Goal: Task Accomplishment & Management: Use online tool/utility

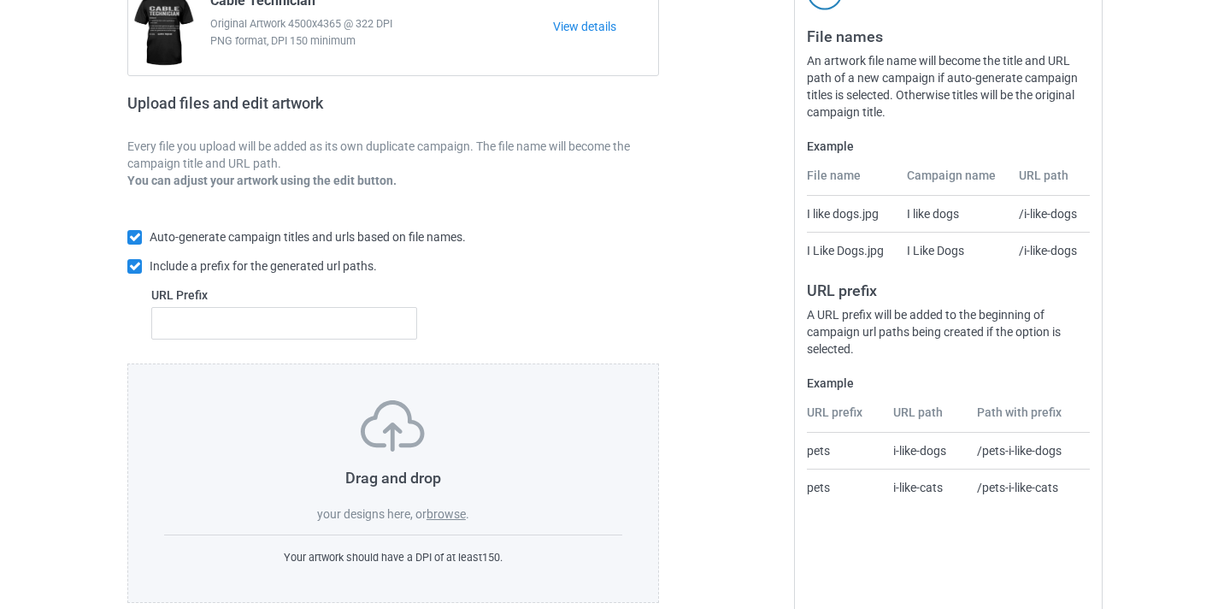
scroll to position [224, 0]
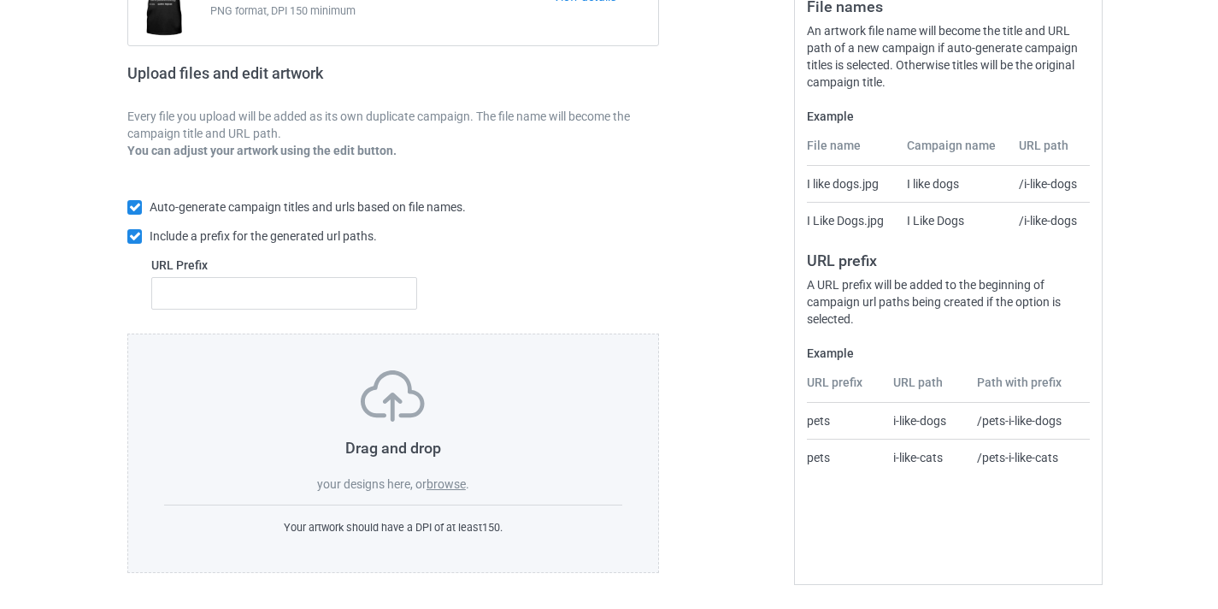
click at [450, 477] on label "browse" at bounding box center [446, 484] width 39 height 14
click at [0, 0] on input "browse" at bounding box center [0, 0] width 0 height 0
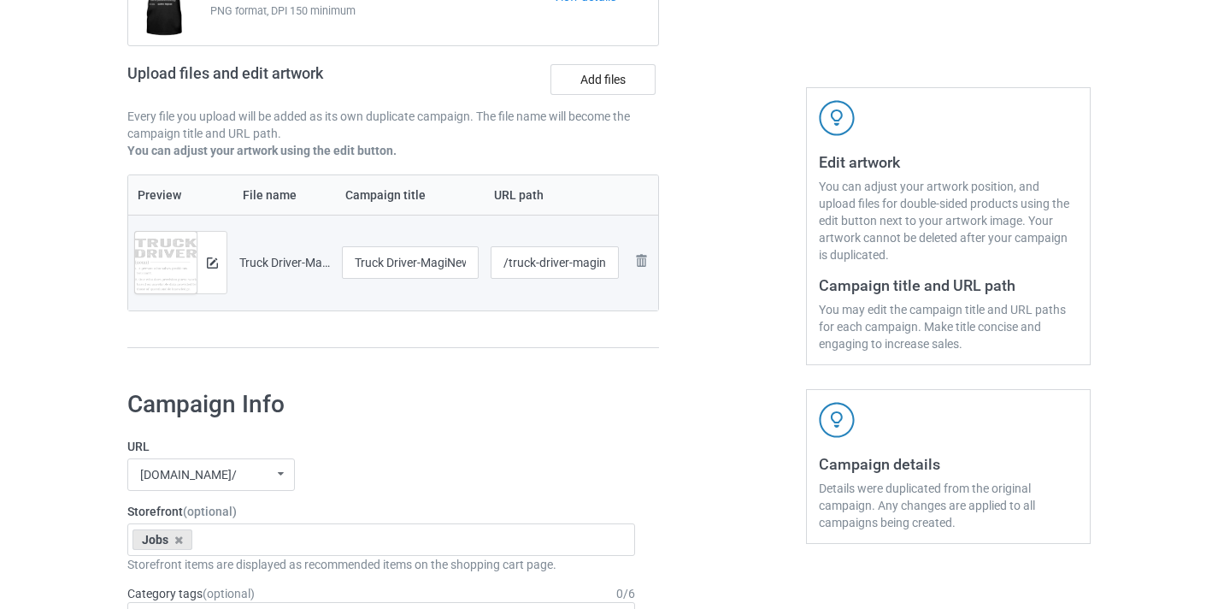
scroll to position [225, 0]
click at [445, 259] on input "Truck Driver-MagiNew" at bounding box center [410, 261] width 137 height 32
type input "Truck Driver"
click at [598, 259] on input "/truck-driver-maginew" at bounding box center [555, 261] width 129 height 32
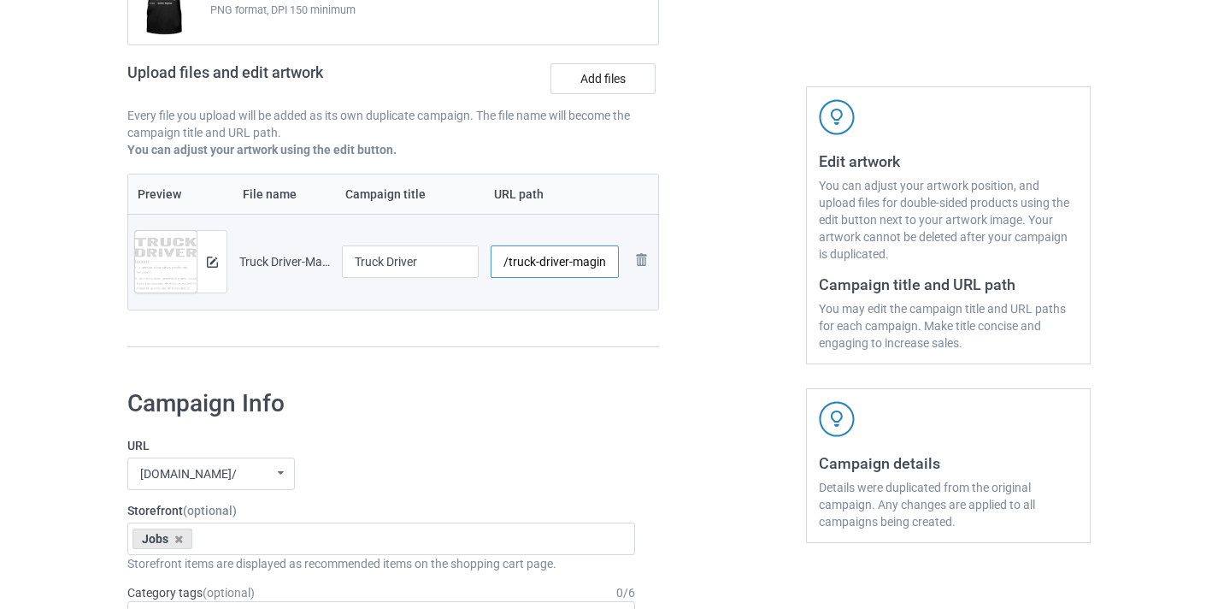
click at [598, 259] on input "/truck-driver-maginew" at bounding box center [555, 261] width 129 height 32
type input "/truck-driver11"
click at [729, 280] on div at bounding box center [732, 135] width 123 height 481
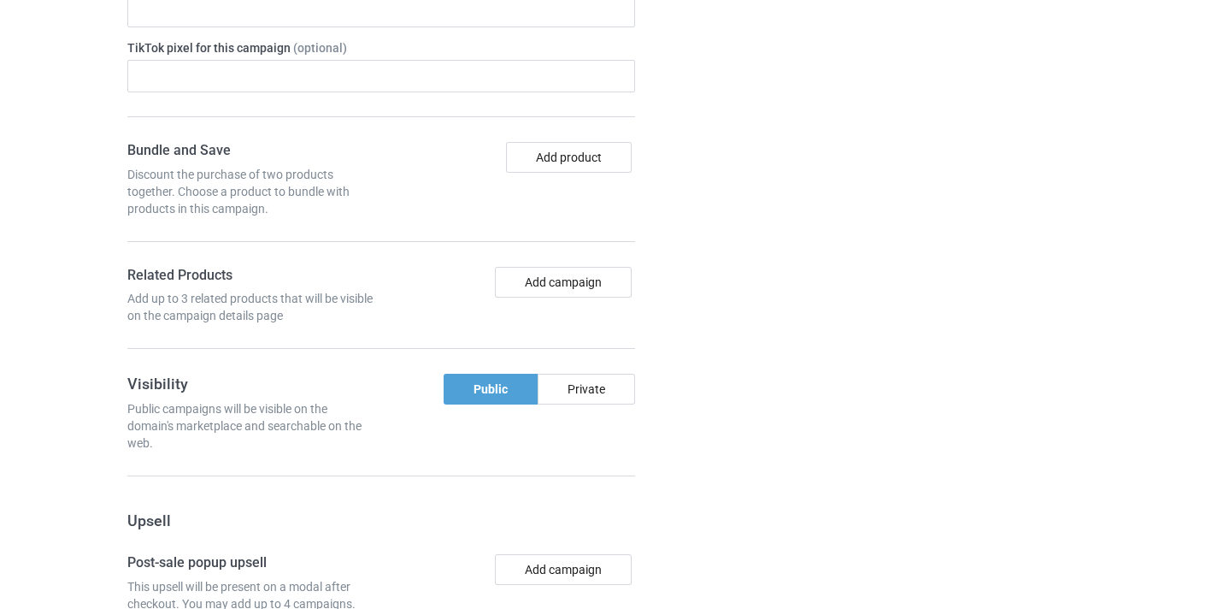
scroll to position [1138, 0]
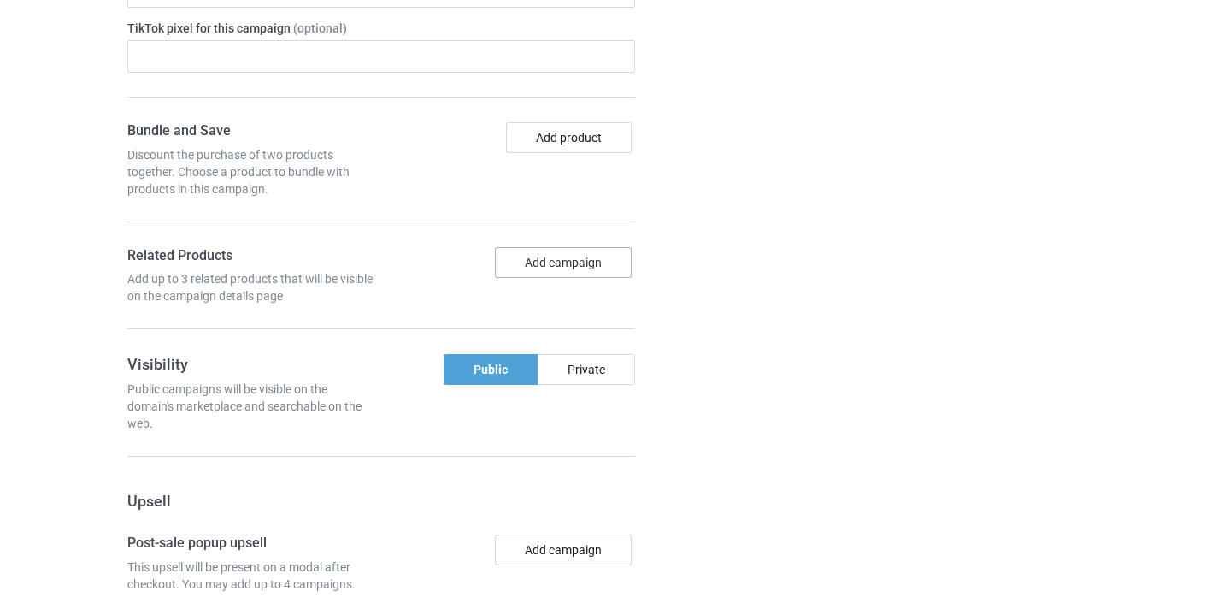
click at [566, 268] on button "Add campaign" at bounding box center [563, 262] width 137 height 31
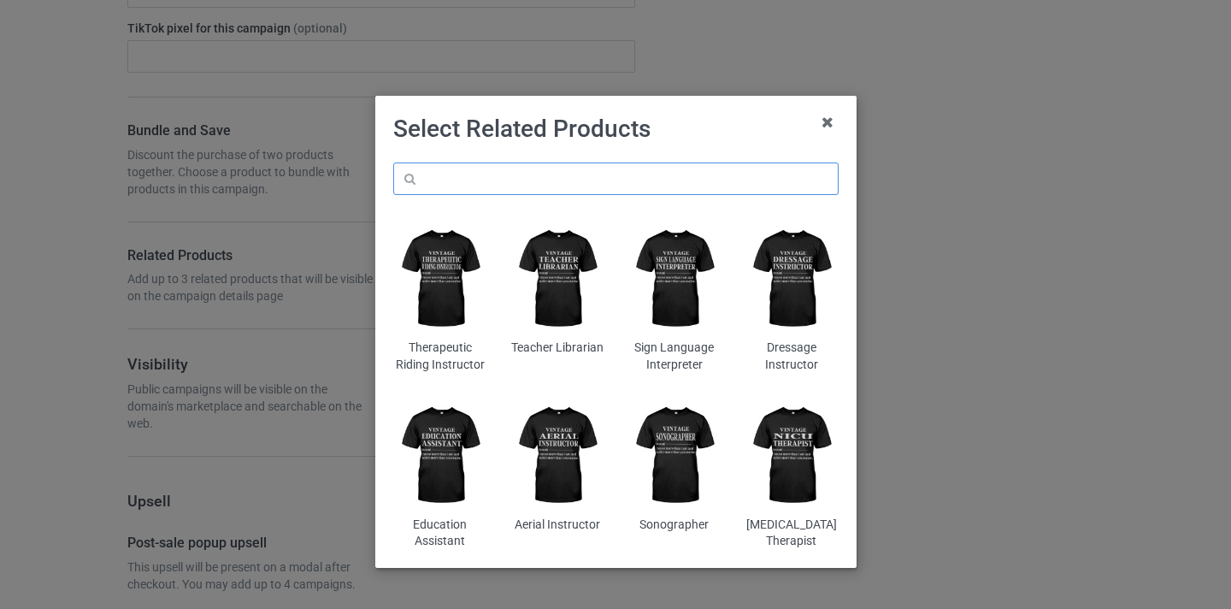
click at [648, 174] on input "text" at bounding box center [615, 178] width 445 height 32
paste input "Truck Driver"
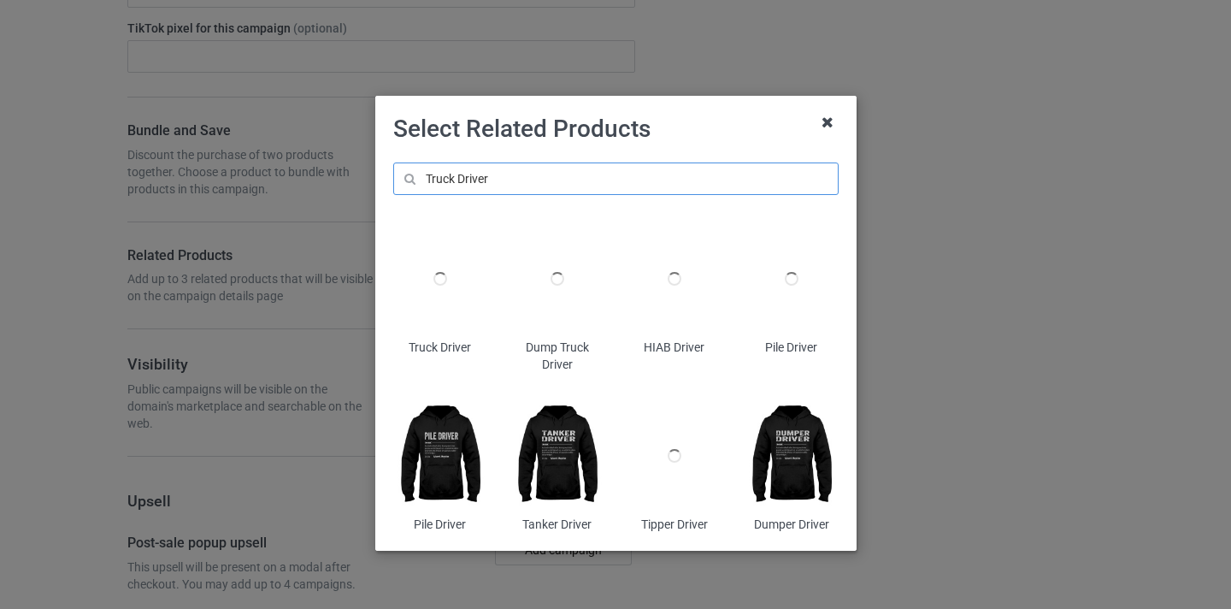
type input "Truck Driver"
click at [823, 126] on icon at bounding box center [827, 122] width 27 height 27
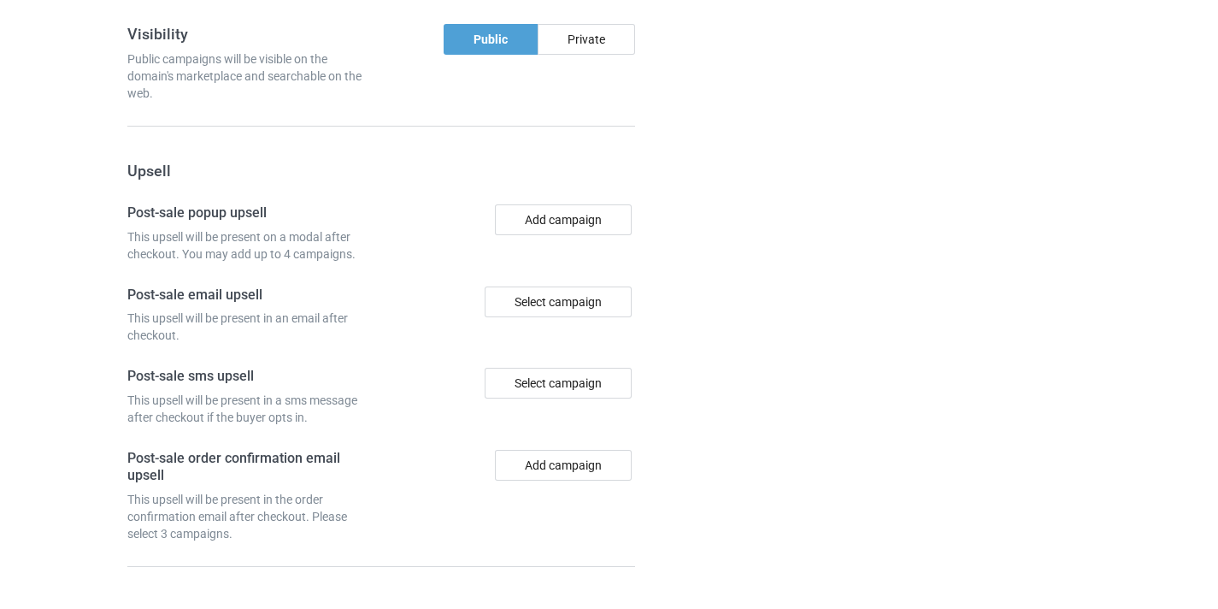
scroll to position [1585, 0]
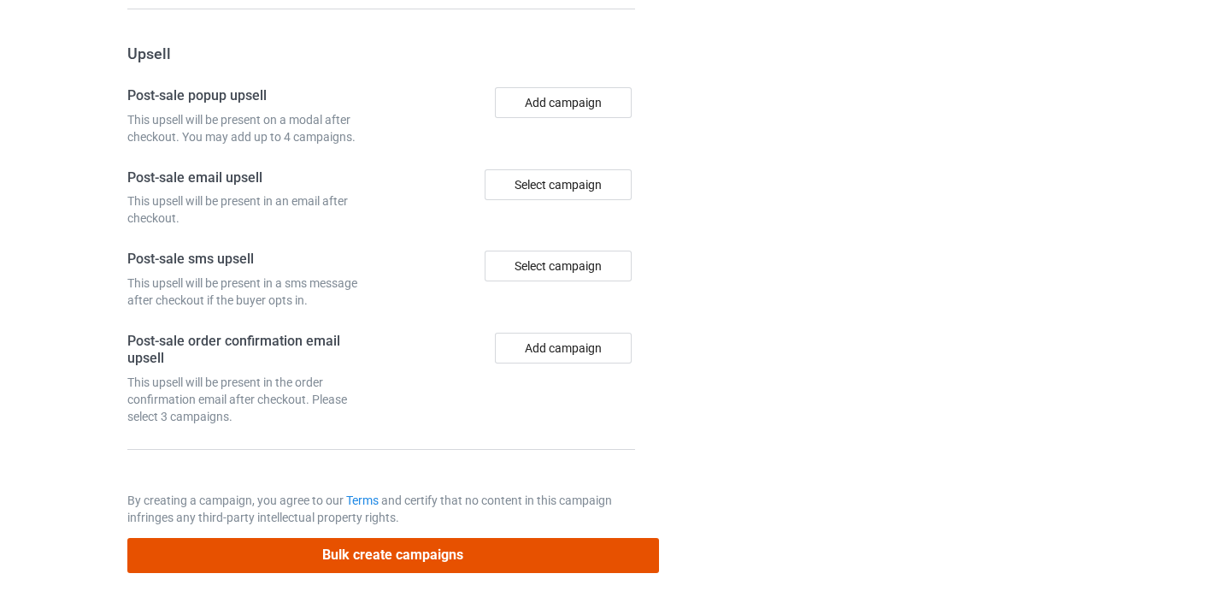
click at [468, 557] on button "Bulk create campaigns" at bounding box center [393, 555] width 532 height 35
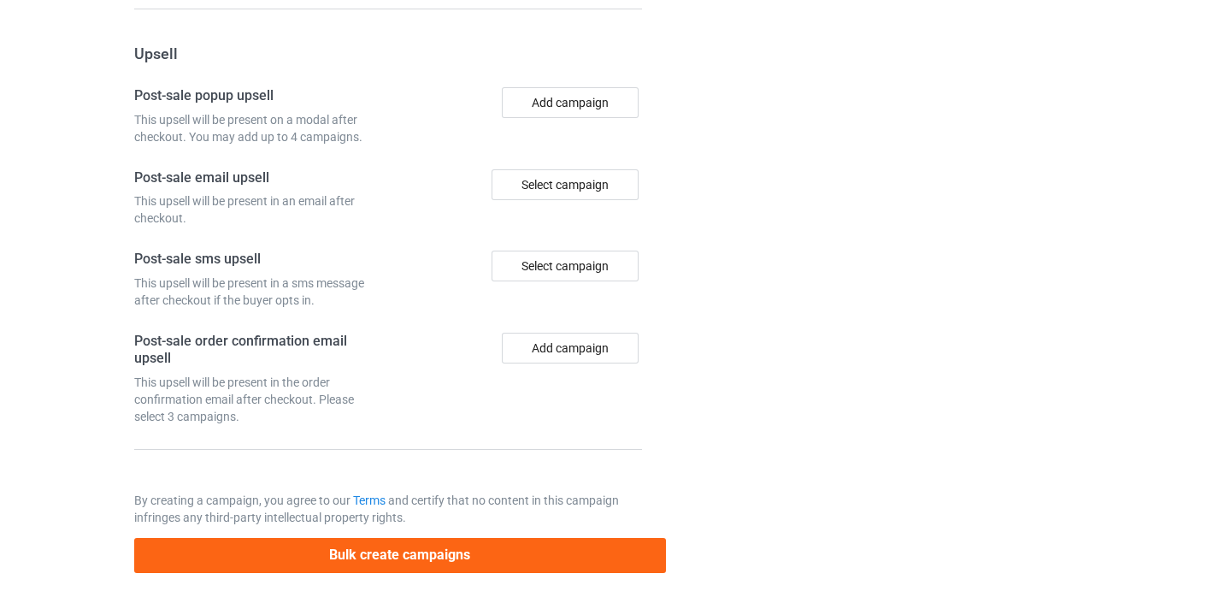
scroll to position [0, 0]
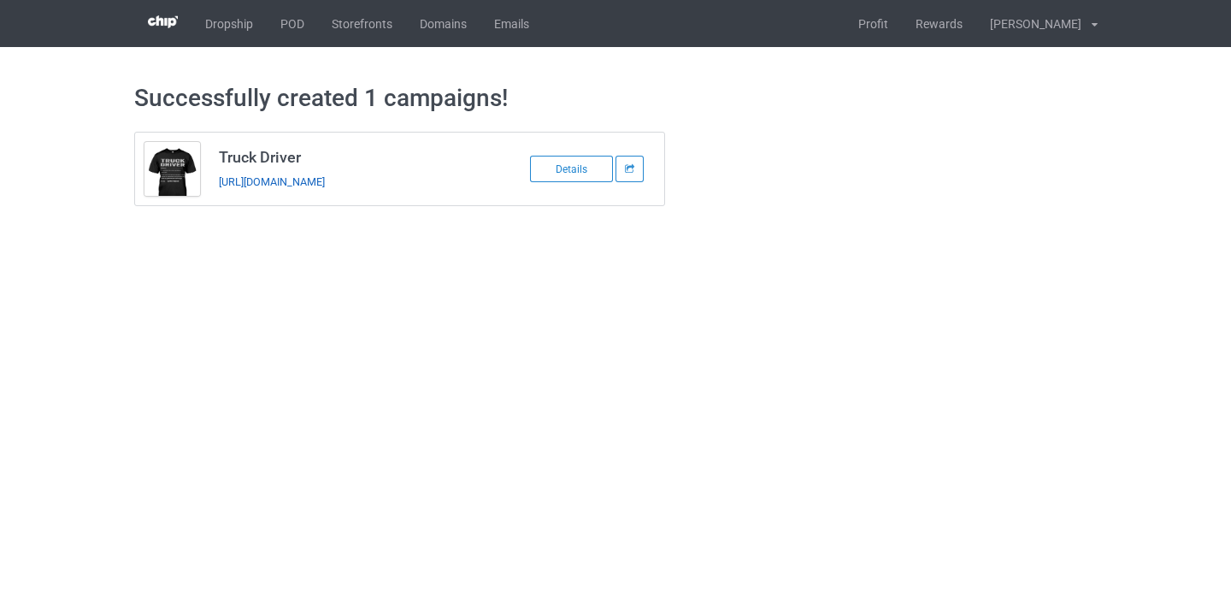
click at [325, 183] on link "https://www.thepure.gift/truck-driver11" at bounding box center [272, 181] width 106 height 13
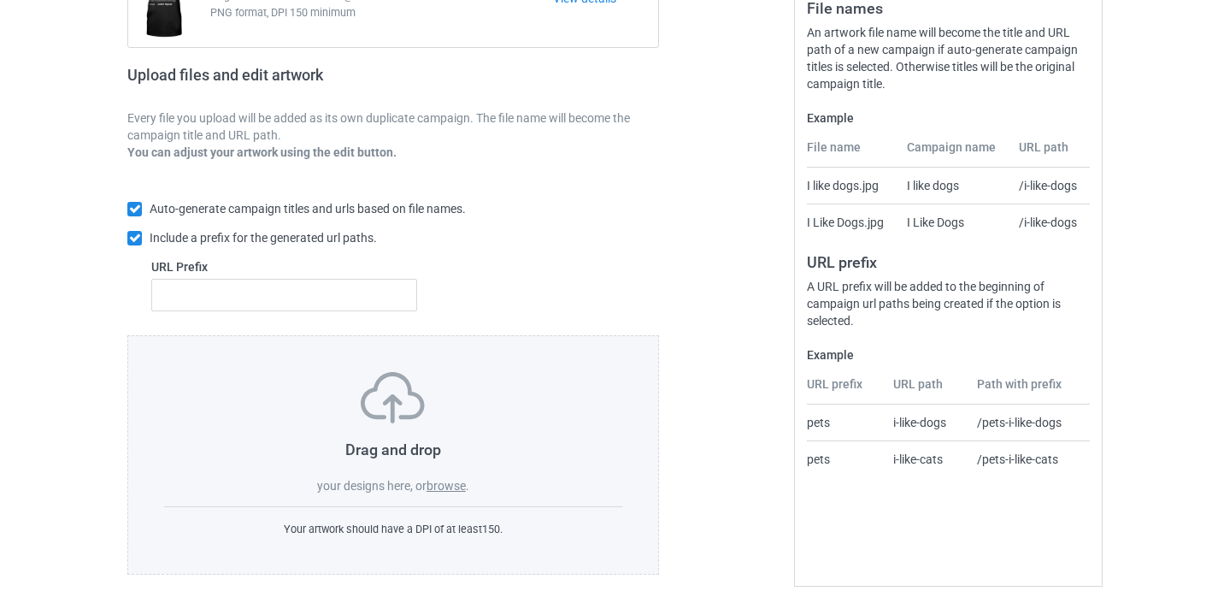
scroll to position [224, 0]
click at [453, 484] on label "browse" at bounding box center [446, 484] width 39 height 14
click at [0, 0] on input "browse" at bounding box center [0, 0] width 0 height 0
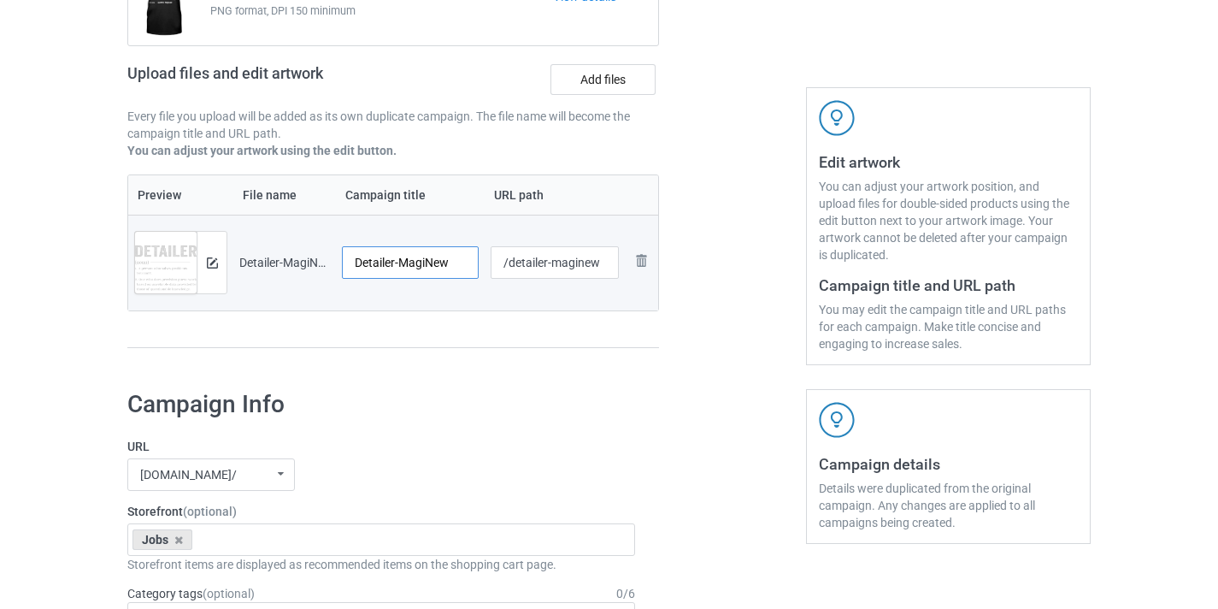
click at [426, 272] on input "Detailer-MagiNew" at bounding box center [410, 262] width 137 height 32
click at [429, 264] on input "Detailer-MagiNew" at bounding box center [410, 262] width 137 height 32
type input "Detailer"
click at [571, 268] on input "/detailer-maginew" at bounding box center [555, 262] width 129 height 32
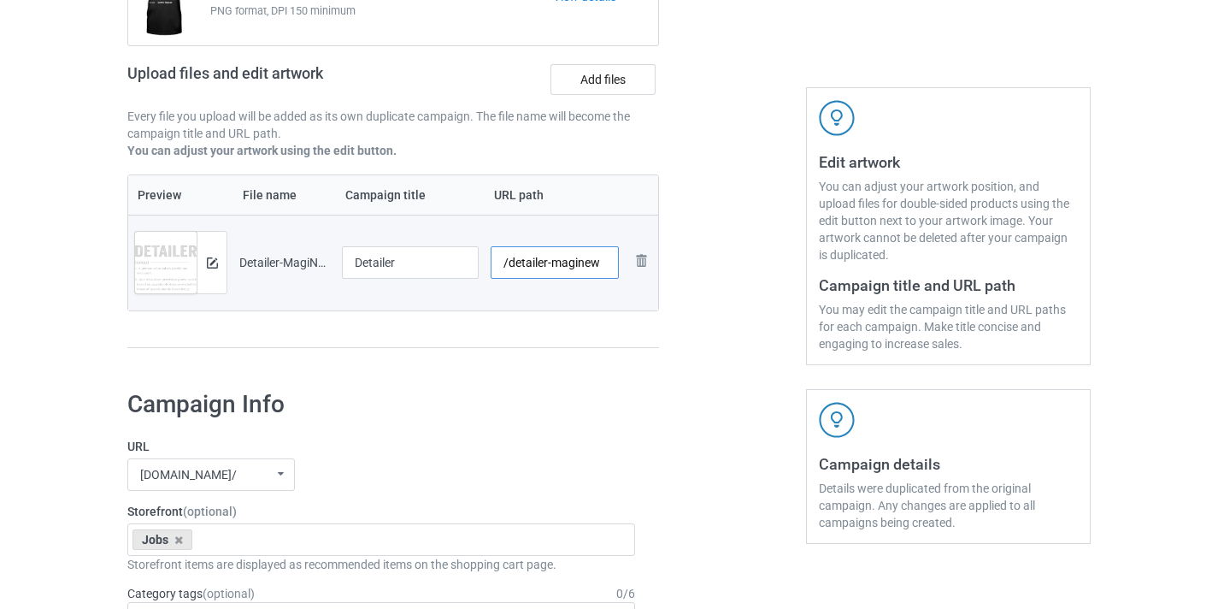
click at [571, 268] on input "/detailer-maginew" at bounding box center [555, 262] width 129 height 32
type input "/detailer11"
click at [707, 250] on div at bounding box center [732, 136] width 123 height 481
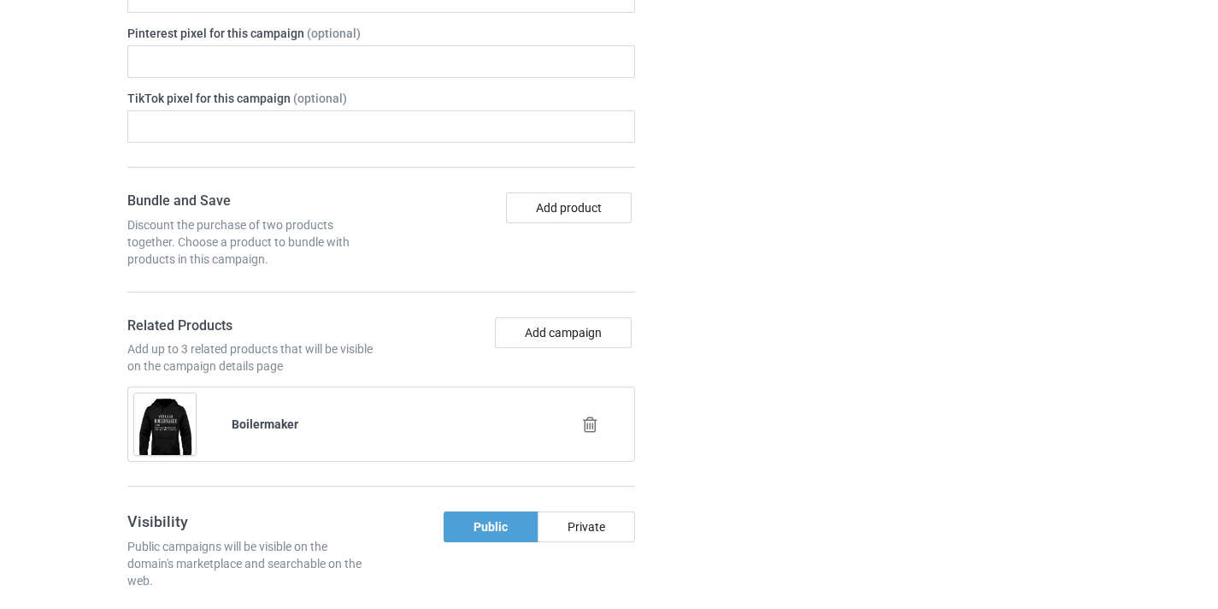
scroll to position [1067, 0]
click at [586, 423] on icon at bounding box center [590, 425] width 21 height 18
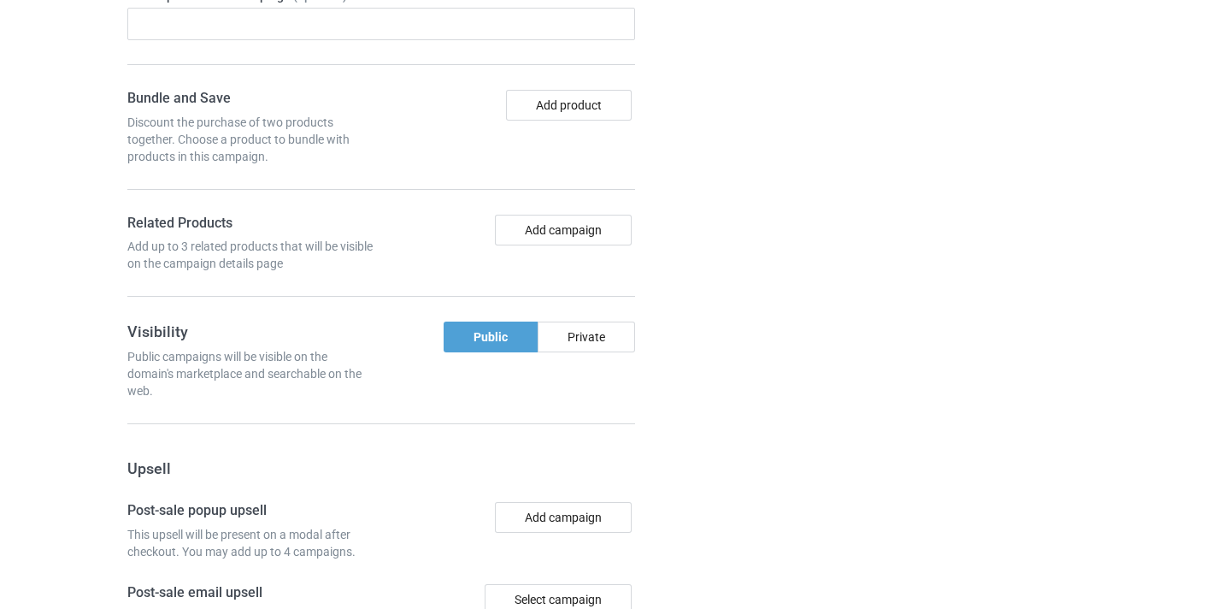
scroll to position [1171, 0]
click at [551, 232] on button "Add campaign" at bounding box center [563, 229] width 137 height 31
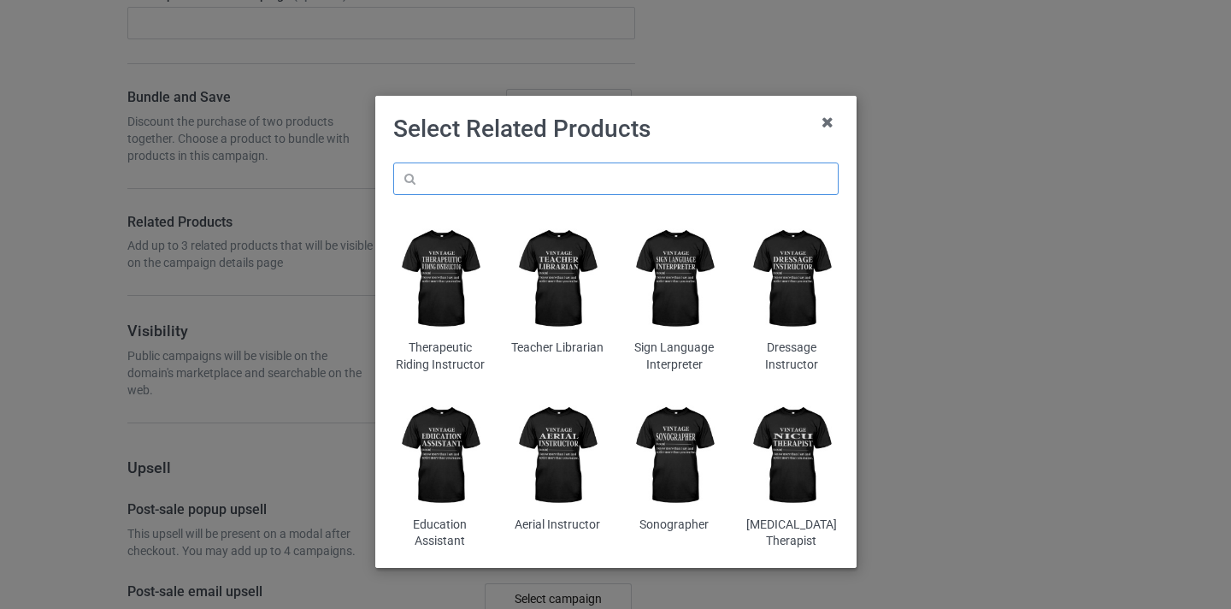
click at [593, 187] on input "text" at bounding box center [615, 178] width 445 height 32
paste input "Detailer"
type input "Detailer"
click at [834, 123] on icon at bounding box center [827, 122] width 27 height 27
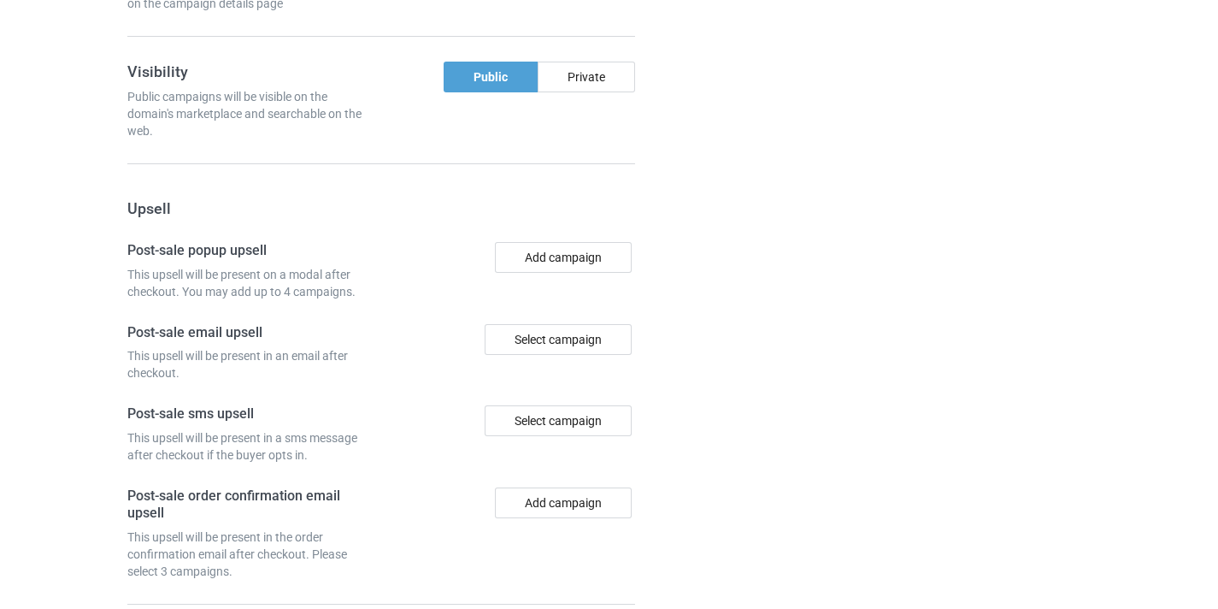
scroll to position [1585, 0]
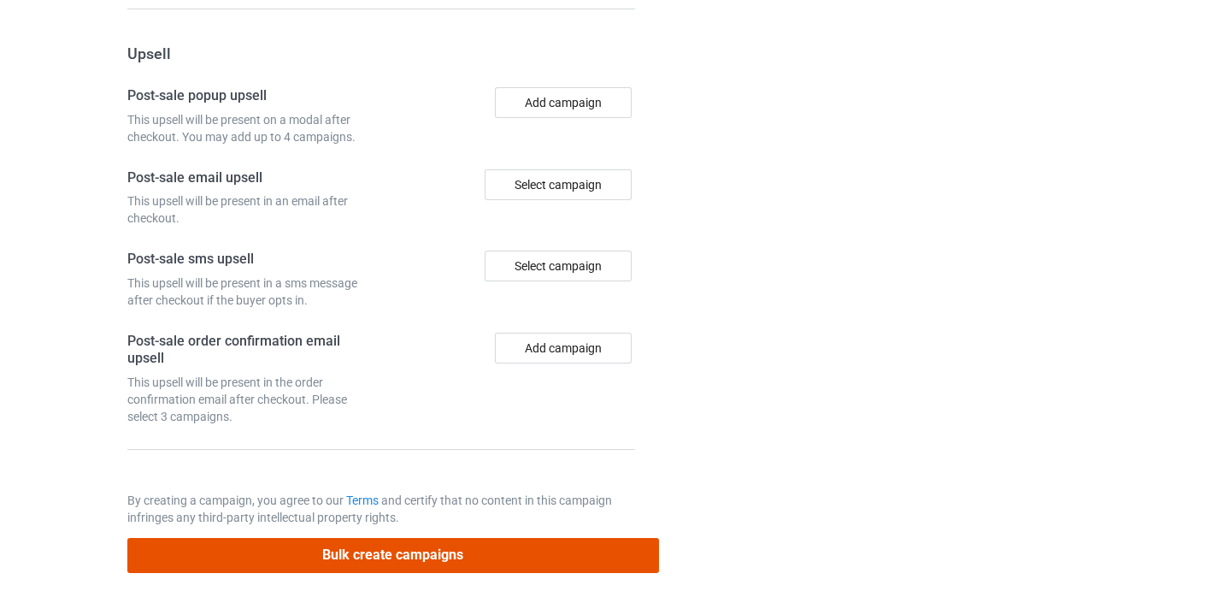
click at [483, 553] on button "Bulk create campaigns" at bounding box center [393, 555] width 532 height 35
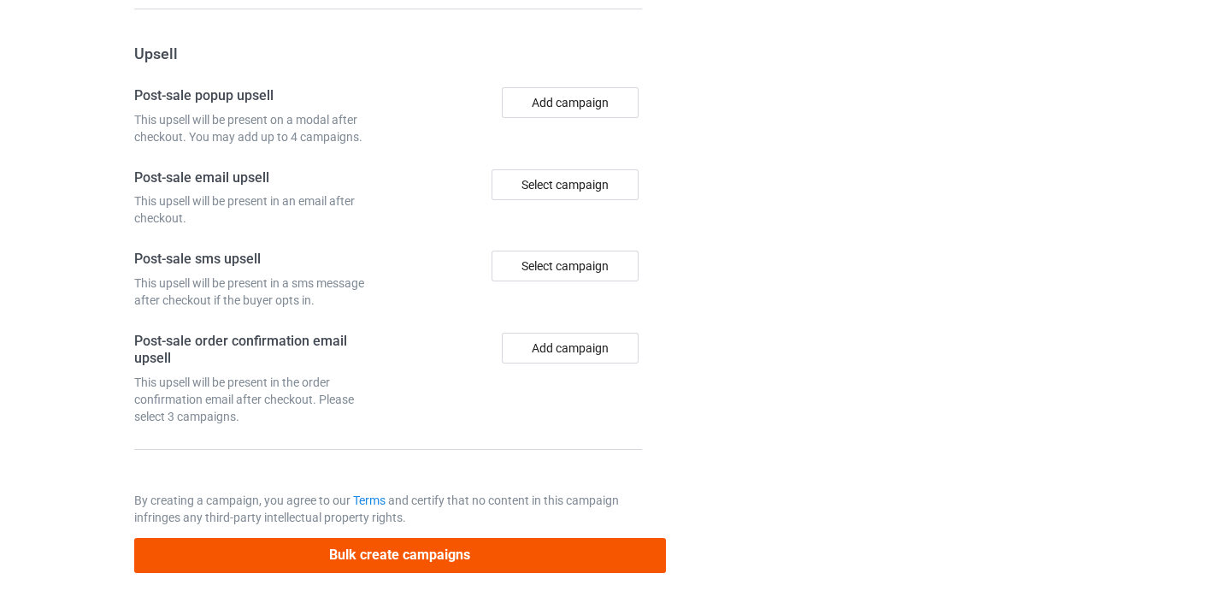
scroll to position [0, 0]
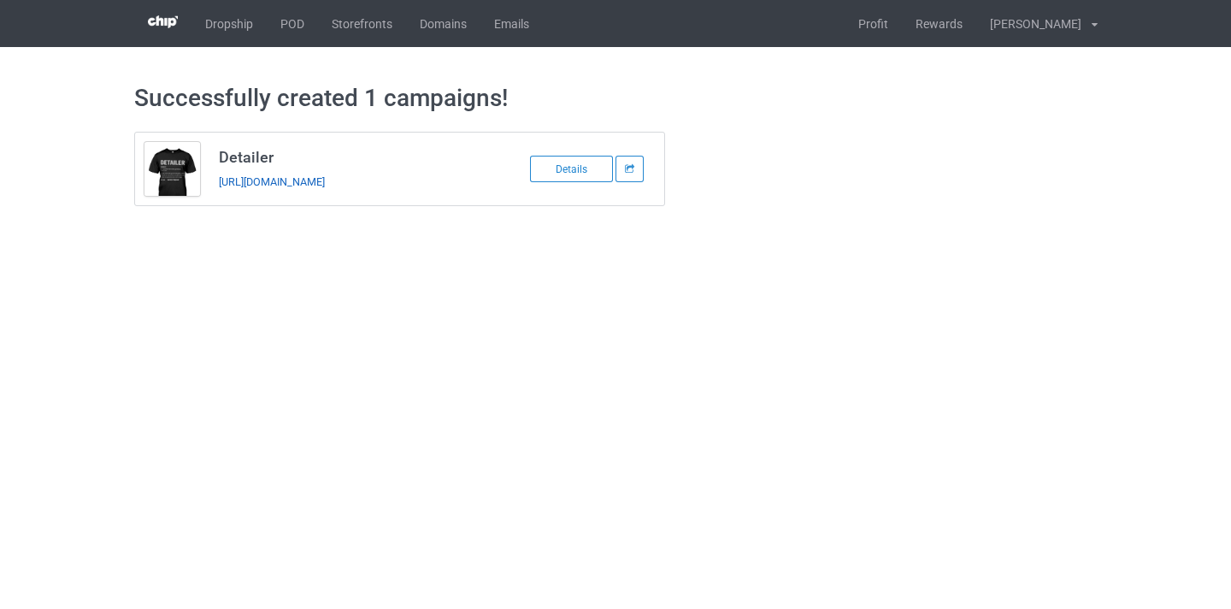
click at [325, 184] on link "[URL][DOMAIN_NAME]" at bounding box center [272, 181] width 106 height 13
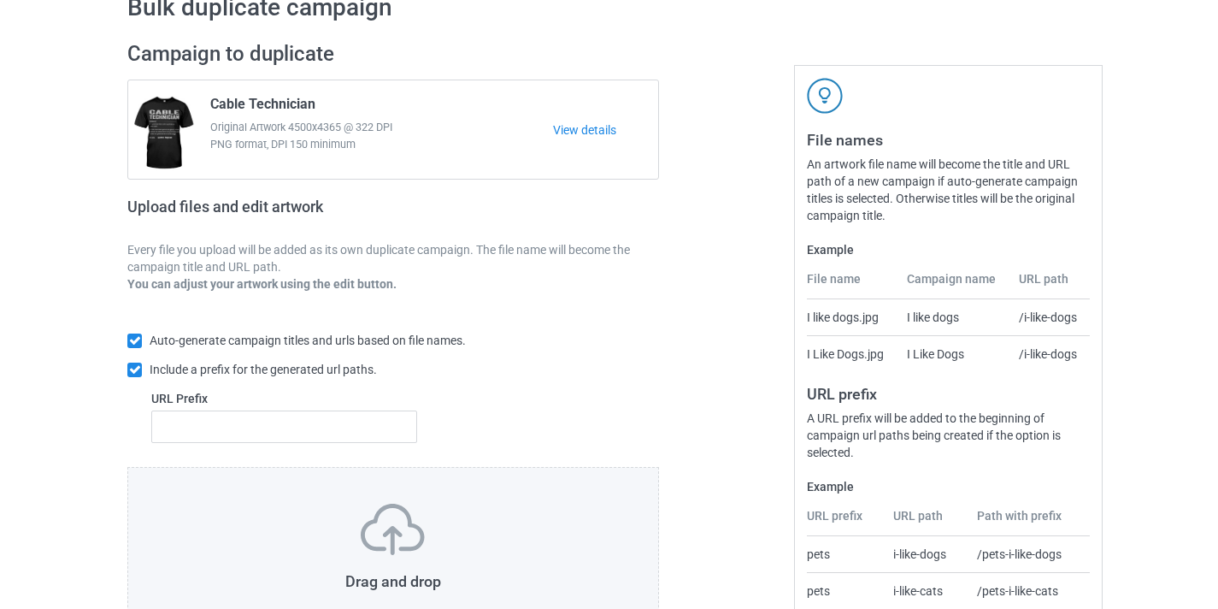
scroll to position [224, 0]
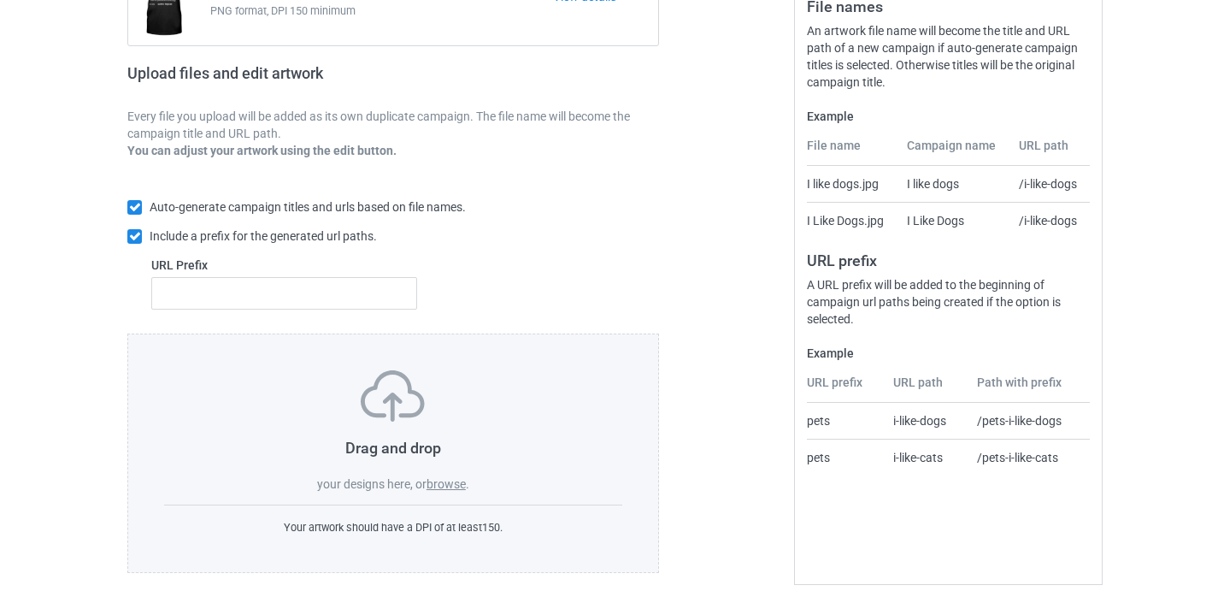
click at [459, 474] on div "Drag and drop your designs here, or browse ." at bounding box center [393, 431] width 458 height 122
click at [460, 486] on label "browse" at bounding box center [446, 484] width 39 height 14
click at [0, 0] on input "browse" at bounding box center [0, 0] width 0 height 0
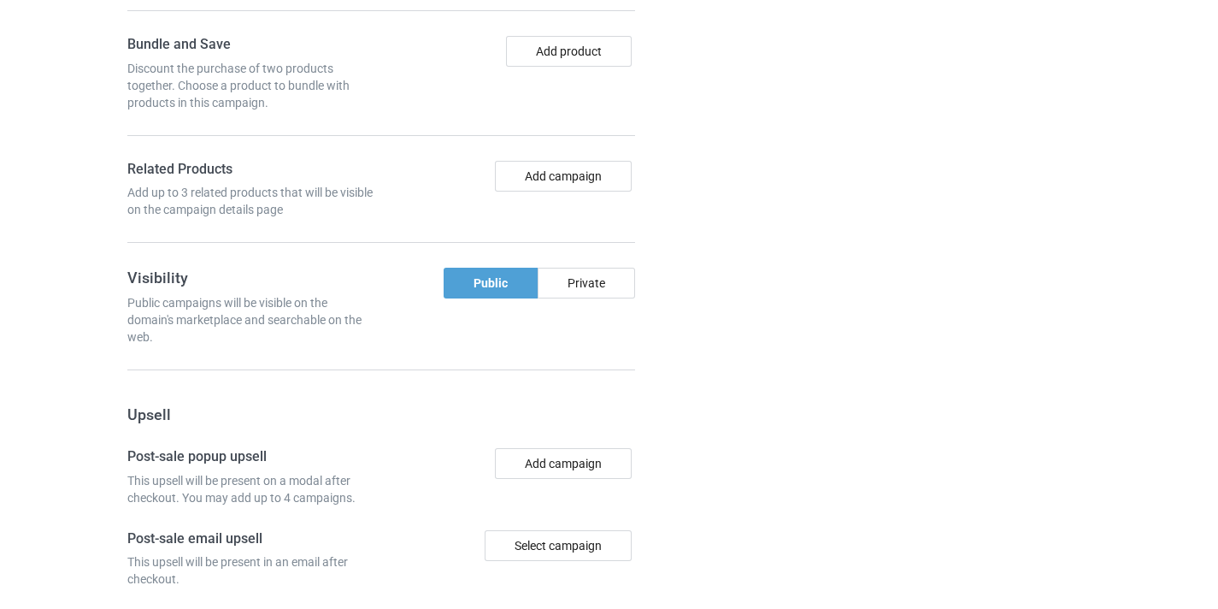
scroll to position [1226, 0]
click at [558, 179] on button "Add campaign" at bounding box center [563, 174] width 137 height 31
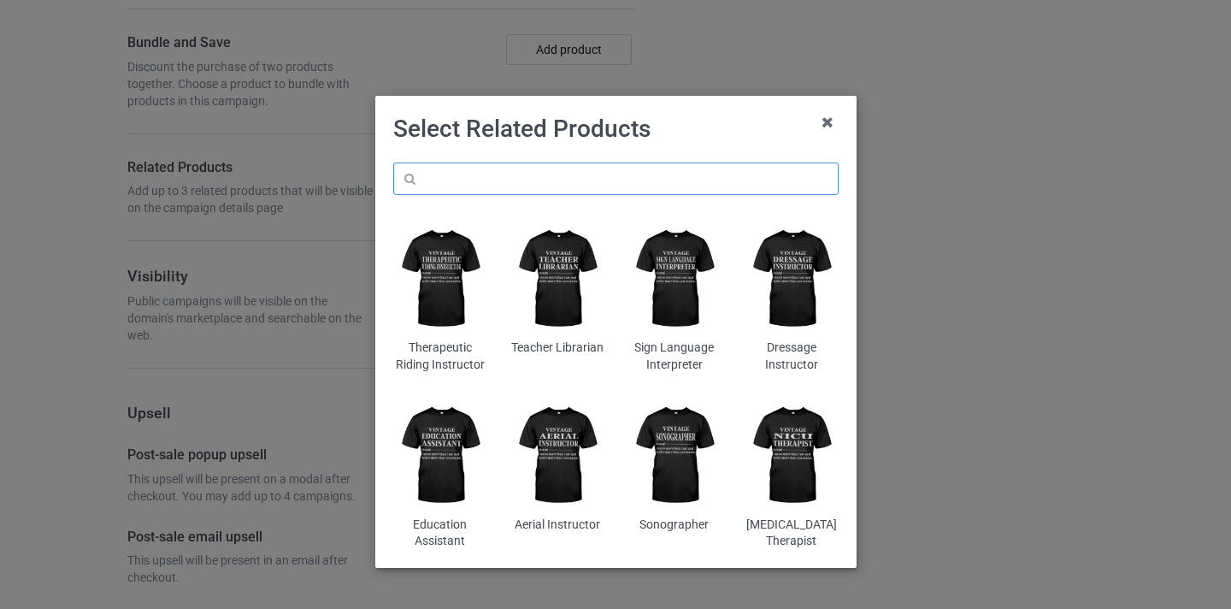
click at [557, 174] on input "text" at bounding box center [615, 178] width 445 height 32
paste input "Forklift Operator"
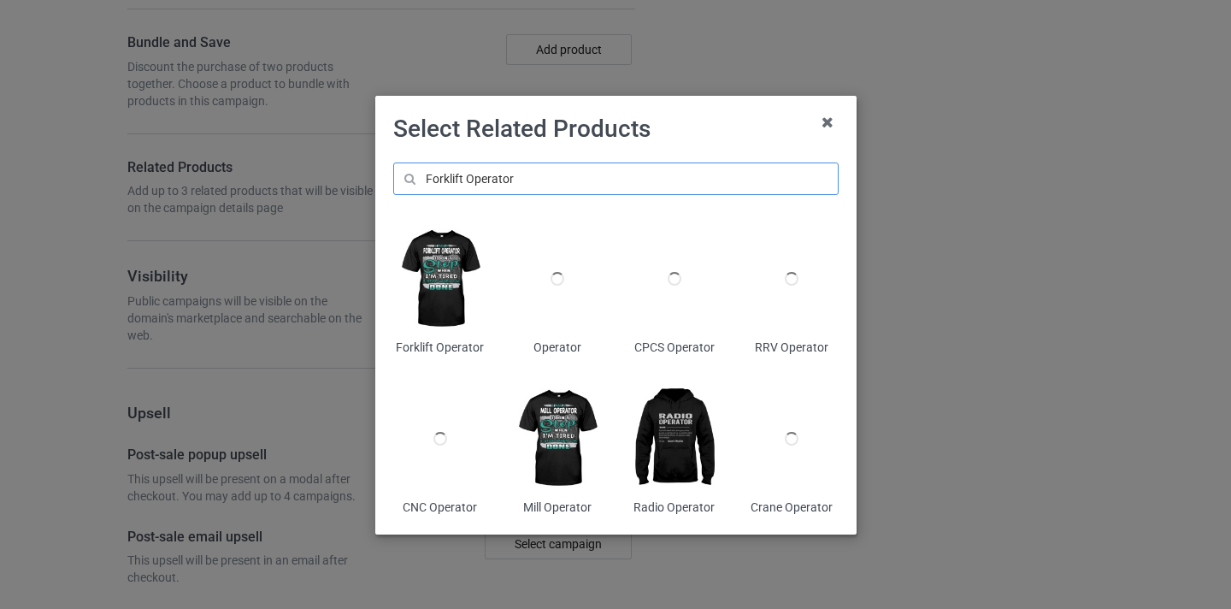
type input "Forklift Operator"
click at [433, 264] on img at bounding box center [439, 279] width 93 height 116
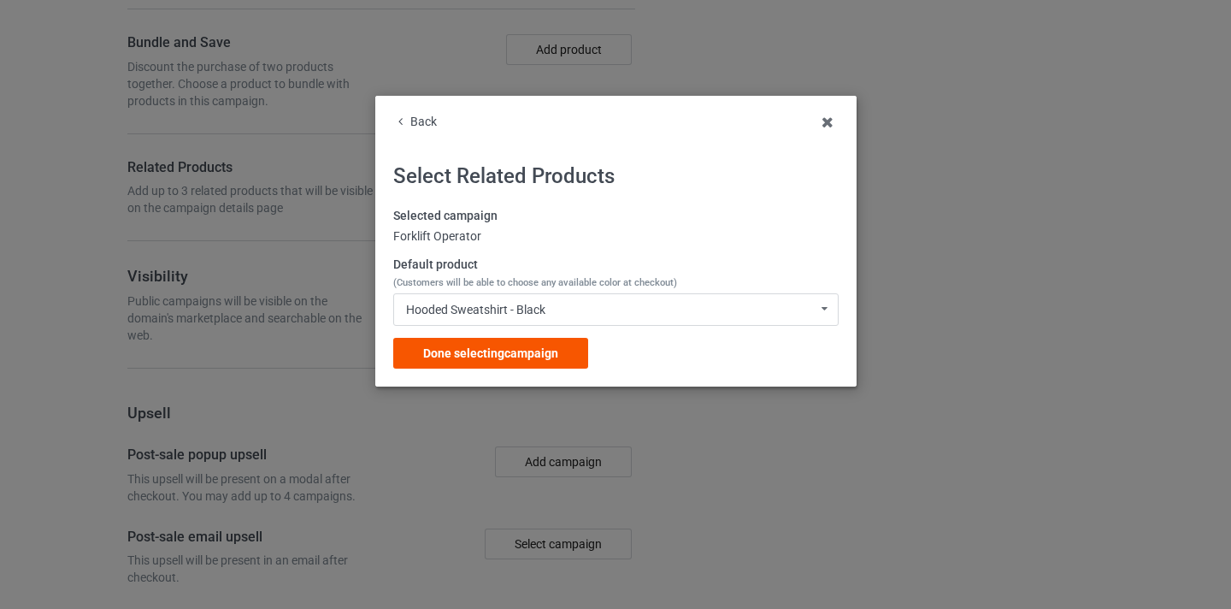
click at [544, 368] on div "Done selecting campaign" at bounding box center [490, 353] width 195 height 31
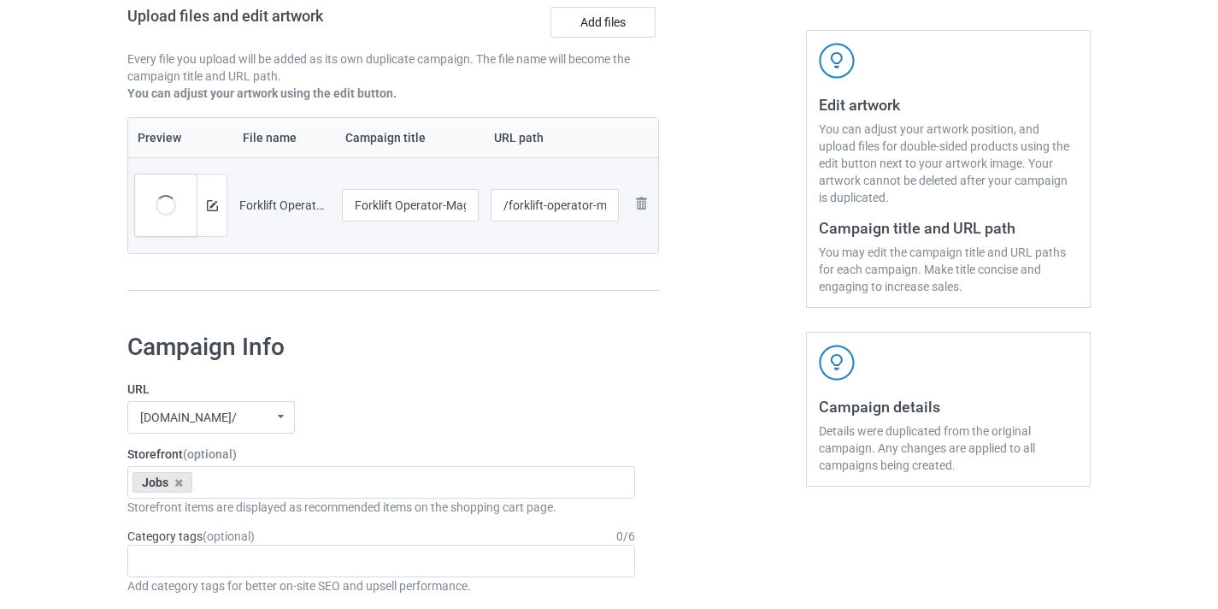
scroll to position [268, 0]
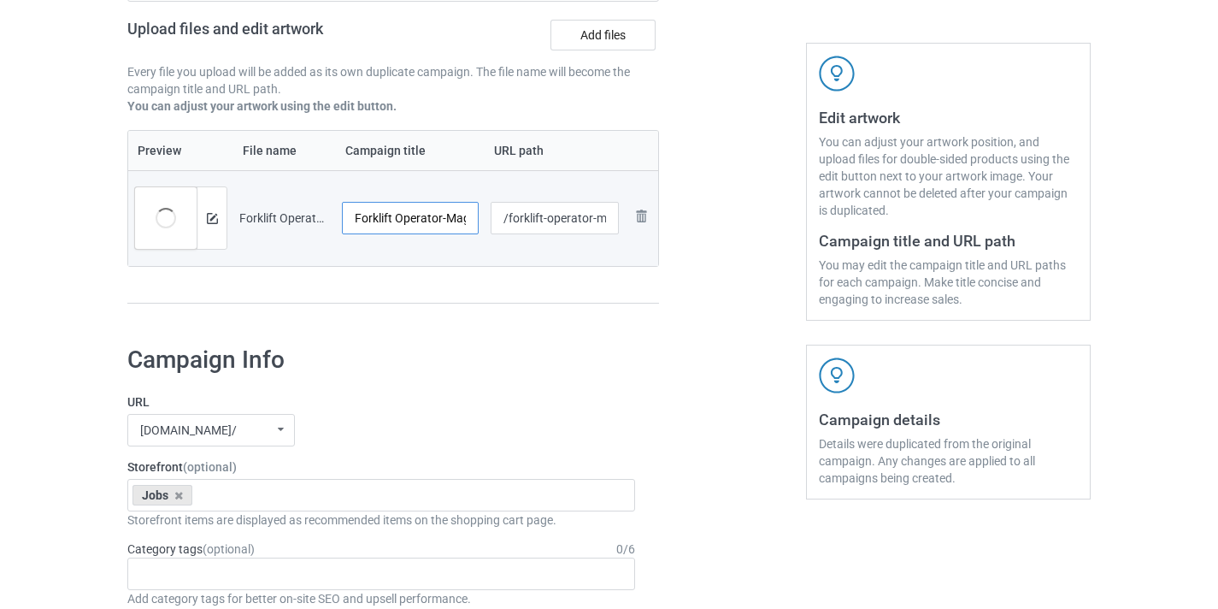
click at [454, 216] on input "Forklift Operator-MagiNew" at bounding box center [410, 218] width 137 height 32
type input "Forklift Operator"
click at [598, 218] on input "/forklift-operator-maginew" at bounding box center [555, 218] width 129 height 32
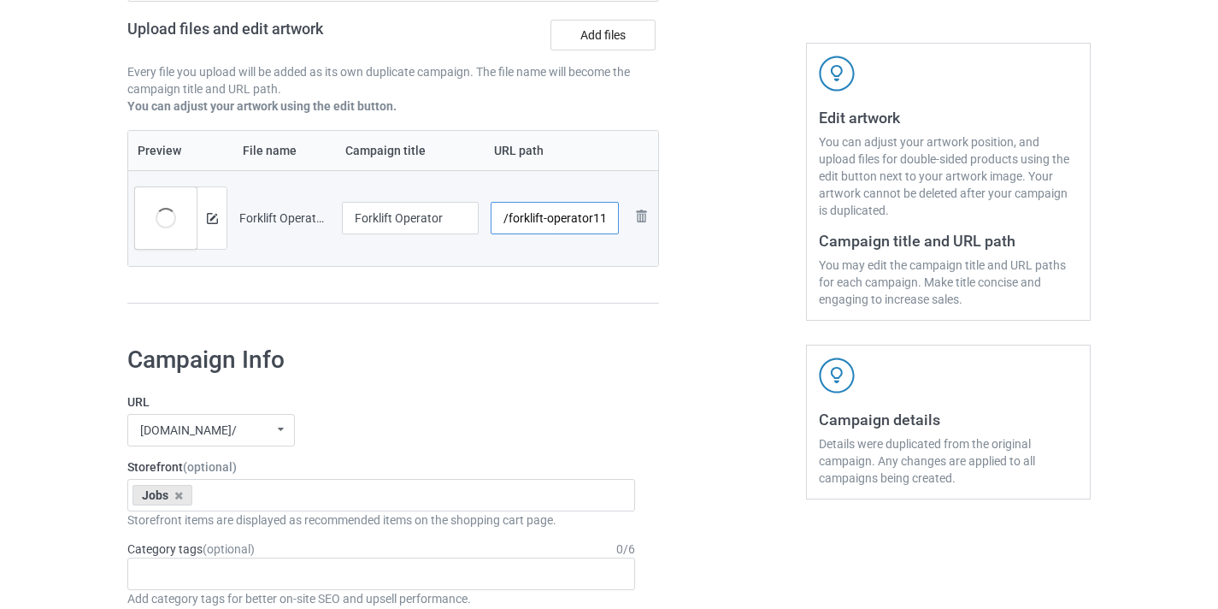
type input "/forklift-operator11"
click at [675, 244] on div at bounding box center [732, 91] width 123 height 481
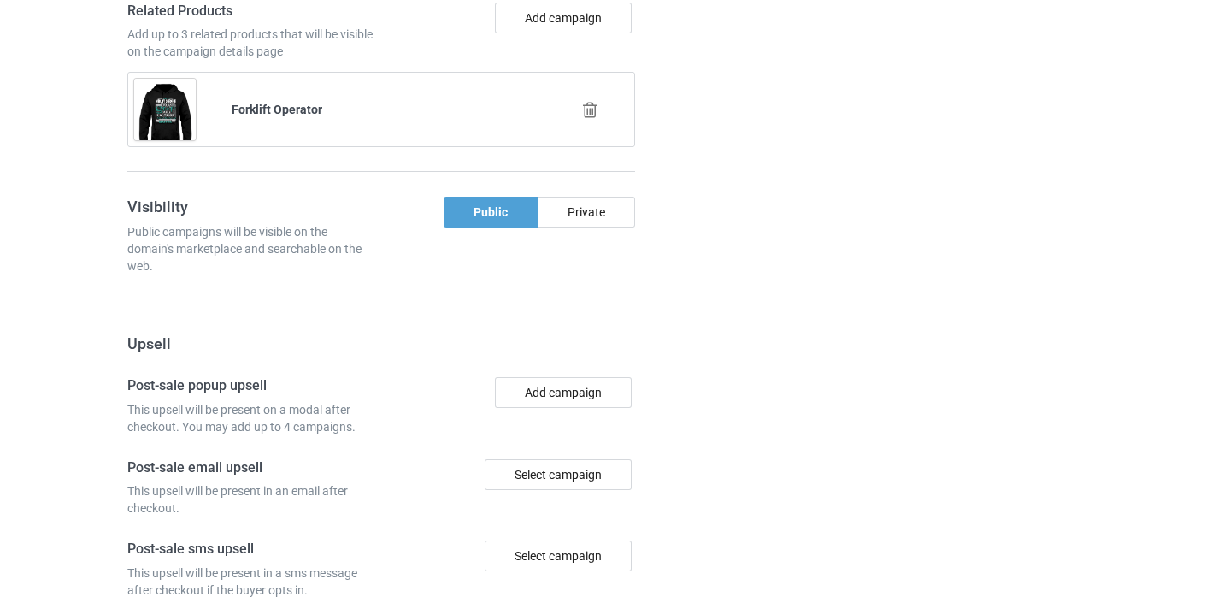
scroll to position [1672, 0]
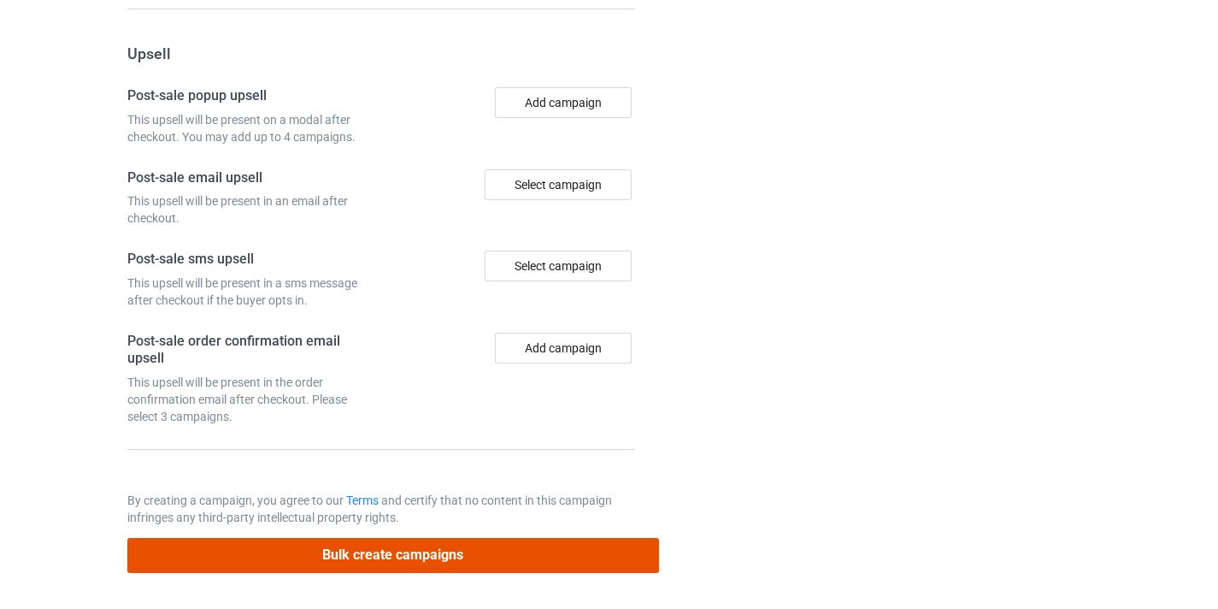
click at [569, 554] on button "Bulk create campaigns" at bounding box center [393, 555] width 532 height 35
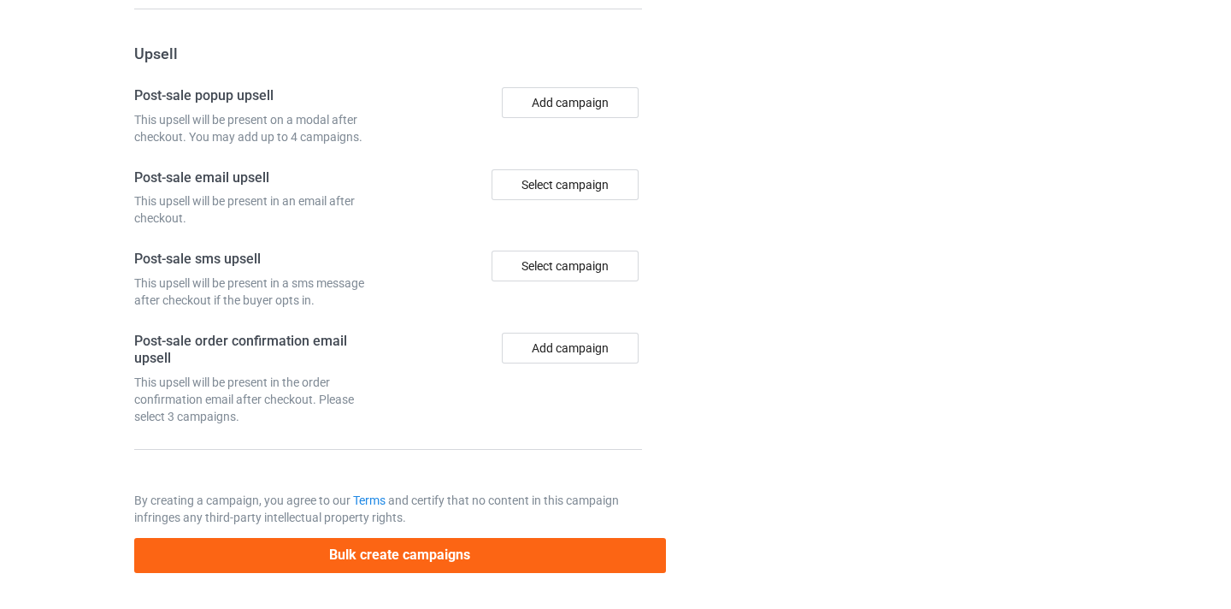
scroll to position [0, 0]
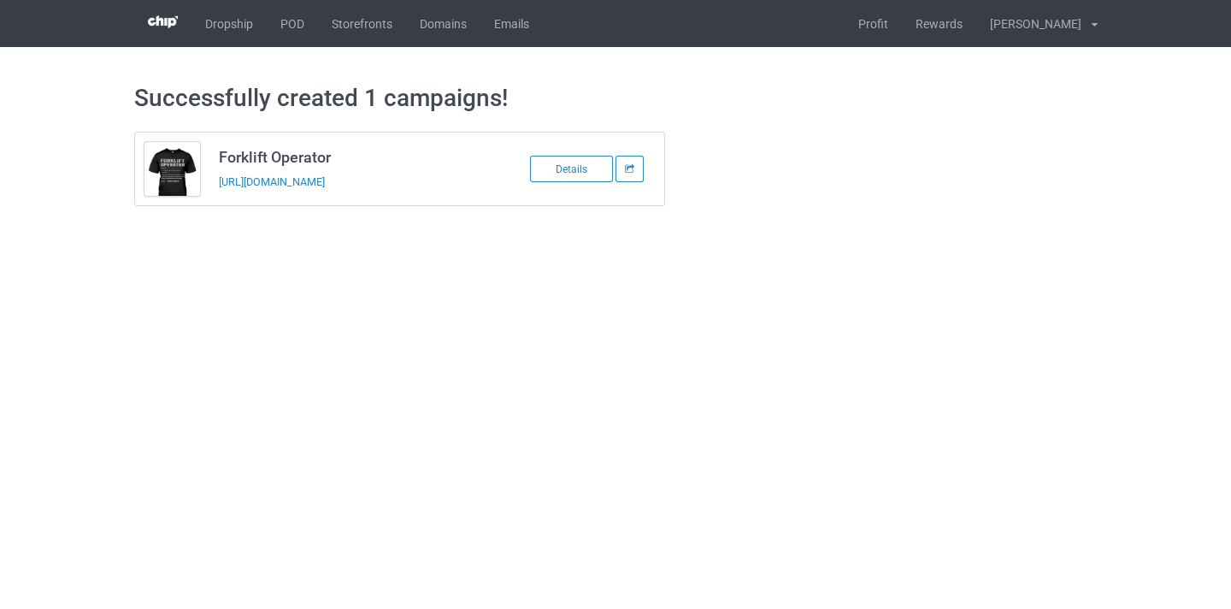
click at [343, 194] on td "Forklift Operator https://www.thepure.gift/forklift-operator11" at bounding box center [353, 169] width 289 height 73
click at [325, 187] on link "https://www.thepure.gift/forklift-operator11" at bounding box center [272, 181] width 106 height 13
